Goal: Information Seeking & Learning: Learn about a topic

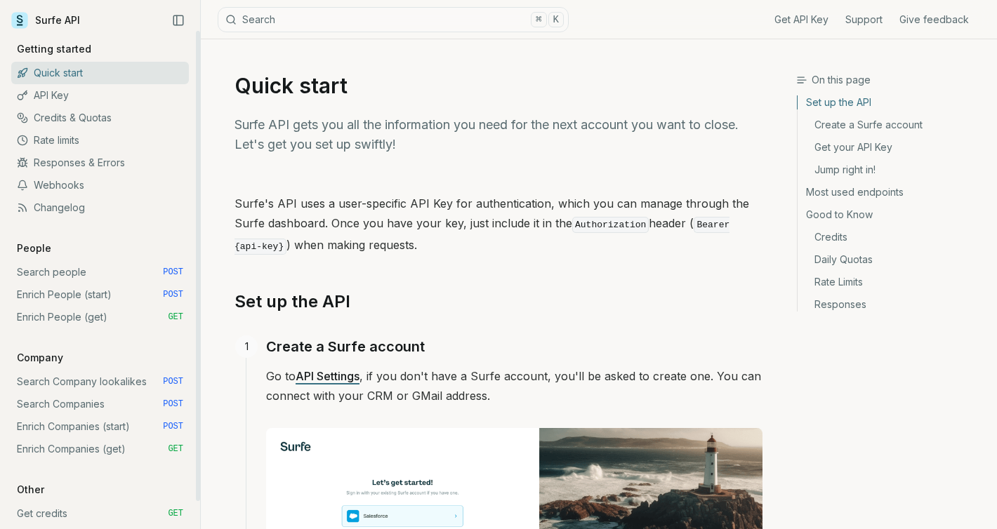
click at [96, 135] on link "Rate limits" at bounding box center [100, 140] width 178 height 22
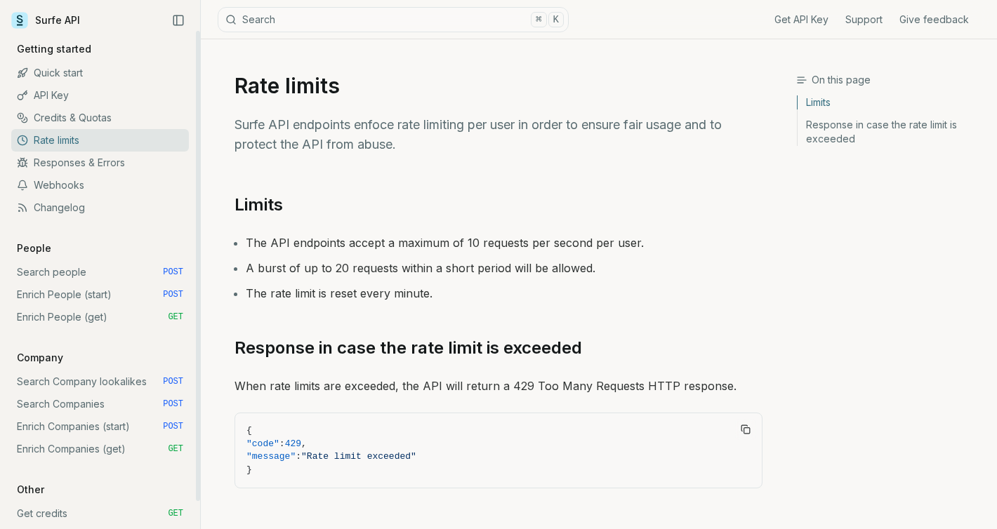
click at [106, 115] on link "Credits & Quotas" at bounding box center [100, 118] width 178 height 22
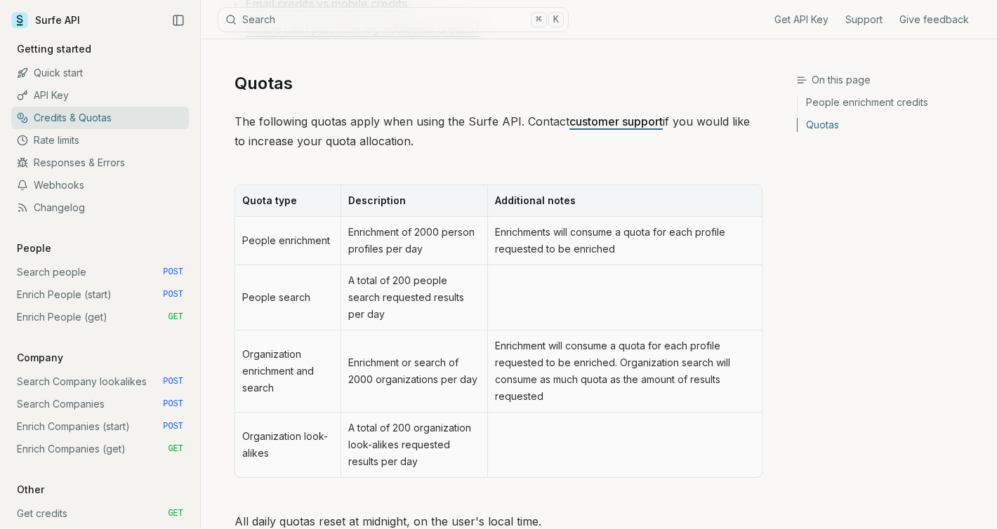
scroll to position [729, 0]
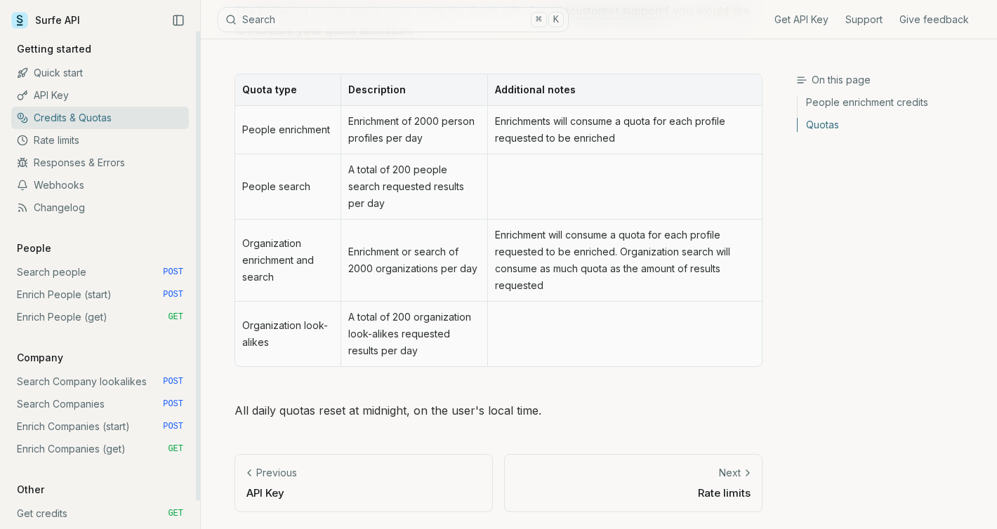
click at [116, 144] on link "Rate limits" at bounding box center [100, 140] width 178 height 22
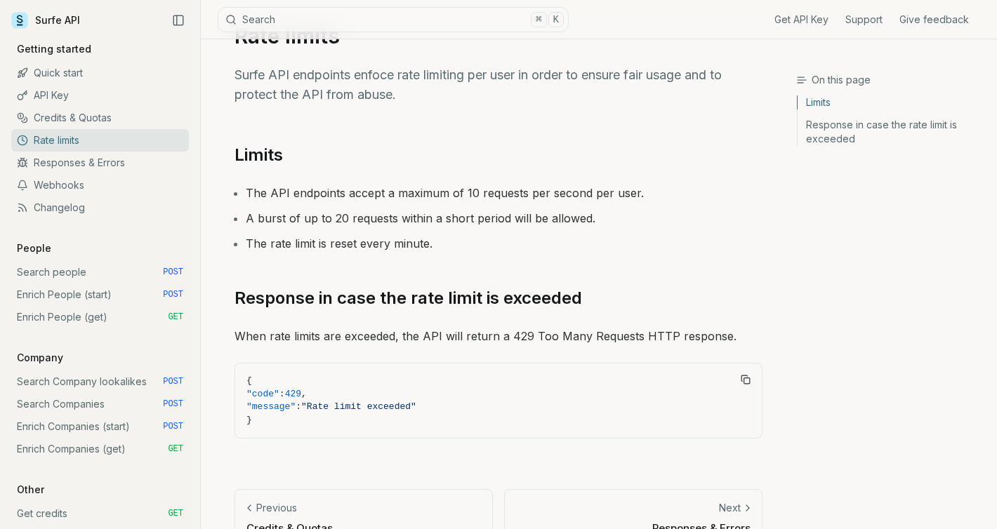
scroll to position [85, 0]
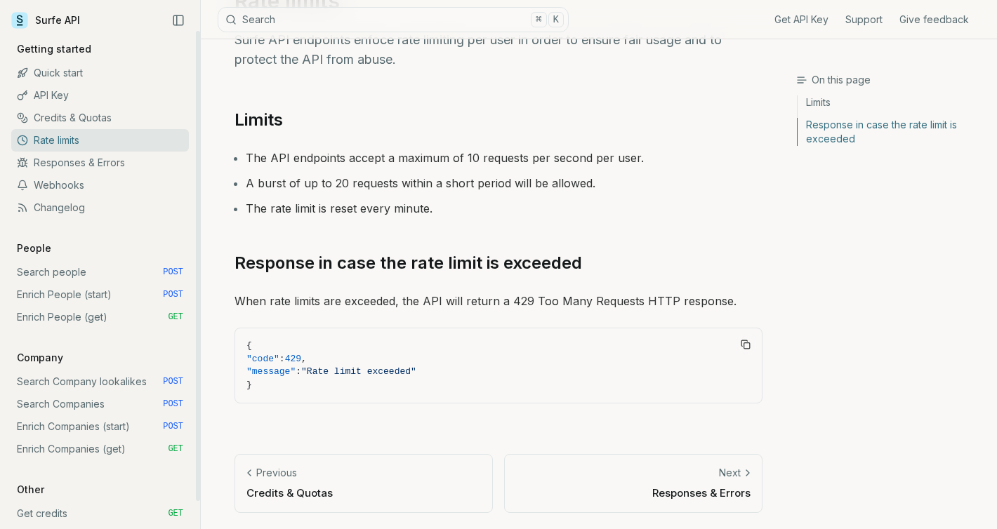
click at [94, 162] on link "Responses & Errors" at bounding box center [100, 163] width 178 height 22
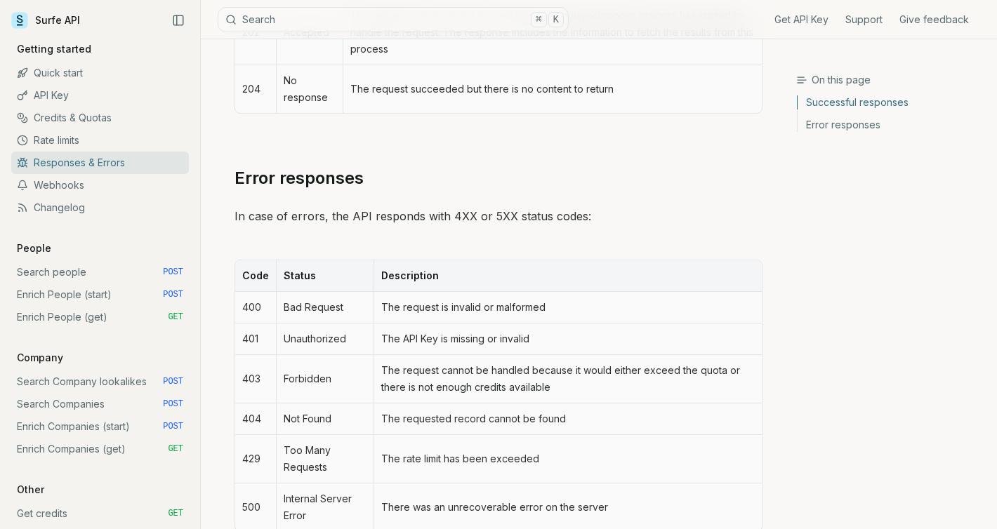
scroll to position [455, 0]
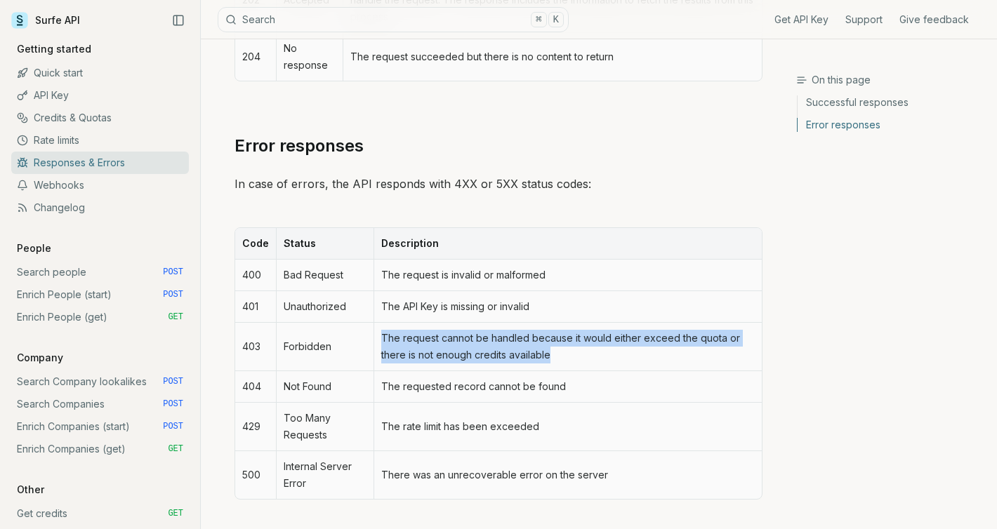
copy td "The request cannot be handled because it would either exceed the quota or there…"
drag, startPoint x: 579, startPoint y: 361, endPoint x: 382, endPoint y: 336, distance: 198.0
click at [382, 336] on td "The request cannot be handled because it would either exceed the quota or there…" at bounding box center [567, 347] width 388 height 48
